Goal: Information Seeking & Learning: Stay updated

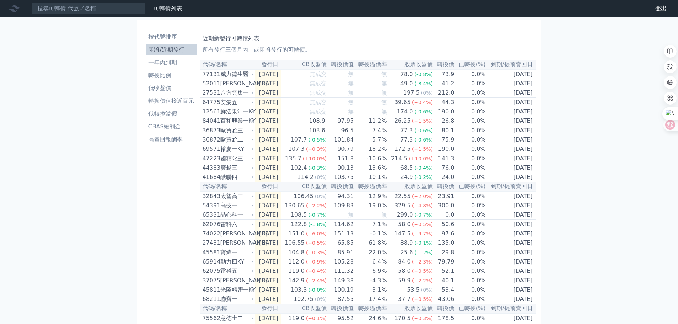
scroll to position [29, 0]
click at [172, 62] on li "一年內到期" at bounding box center [171, 62] width 51 height 9
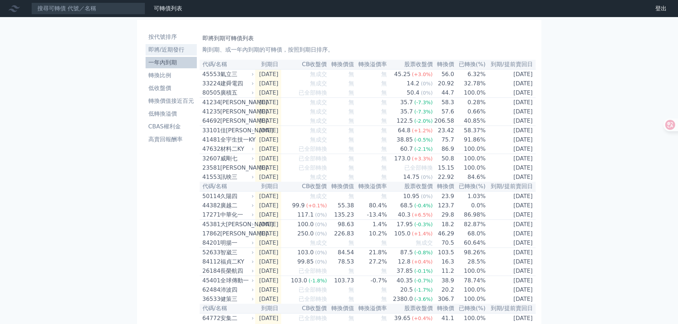
click at [172, 49] on li "即將/近期發行" at bounding box center [171, 50] width 51 height 9
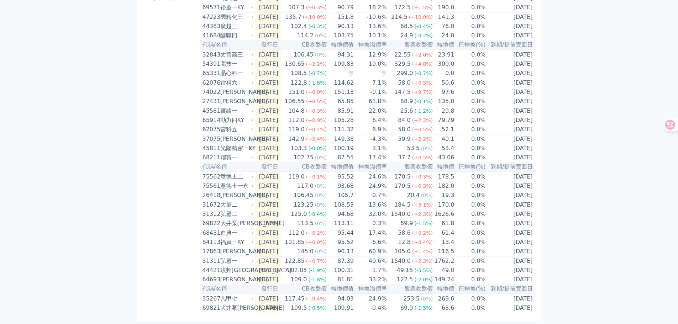
scroll to position [171, 0]
